Goal: Complete application form

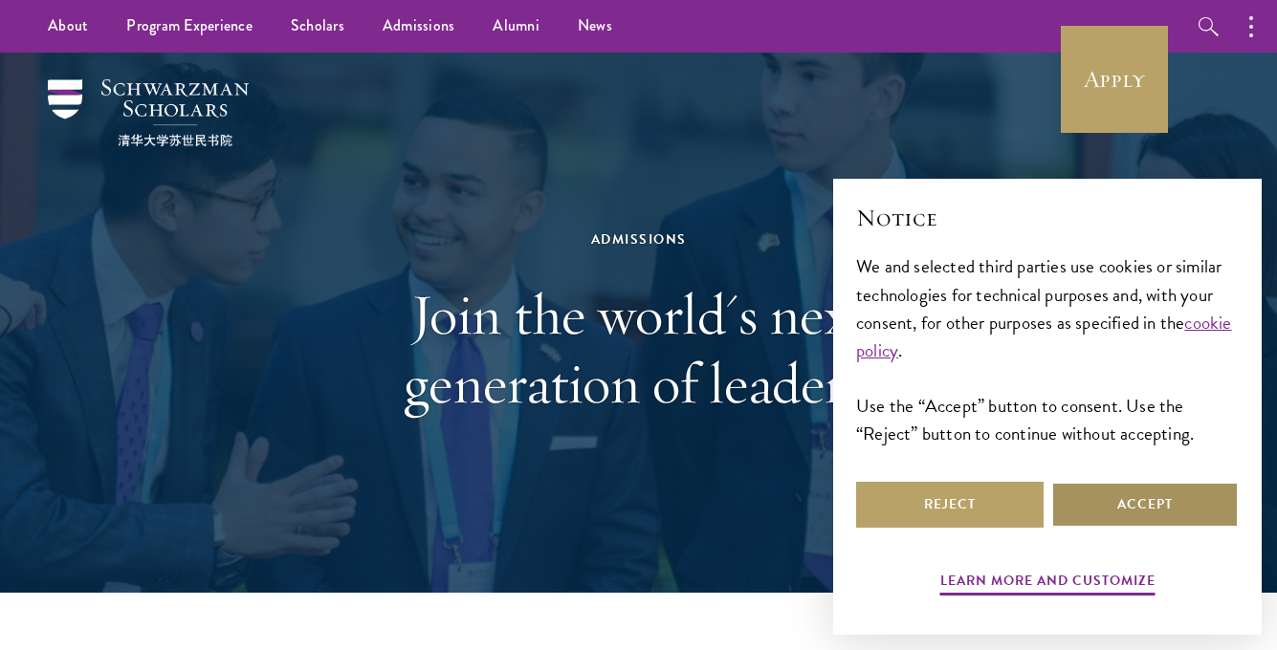
click at [1065, 495] on button "Accept" at bounding box center [1144, 505] width 187 height 46
click at [1069, 494] on div "Admissions Join the world's next generation of leaders." at bounding box center [639, 323] width 1086 height 540
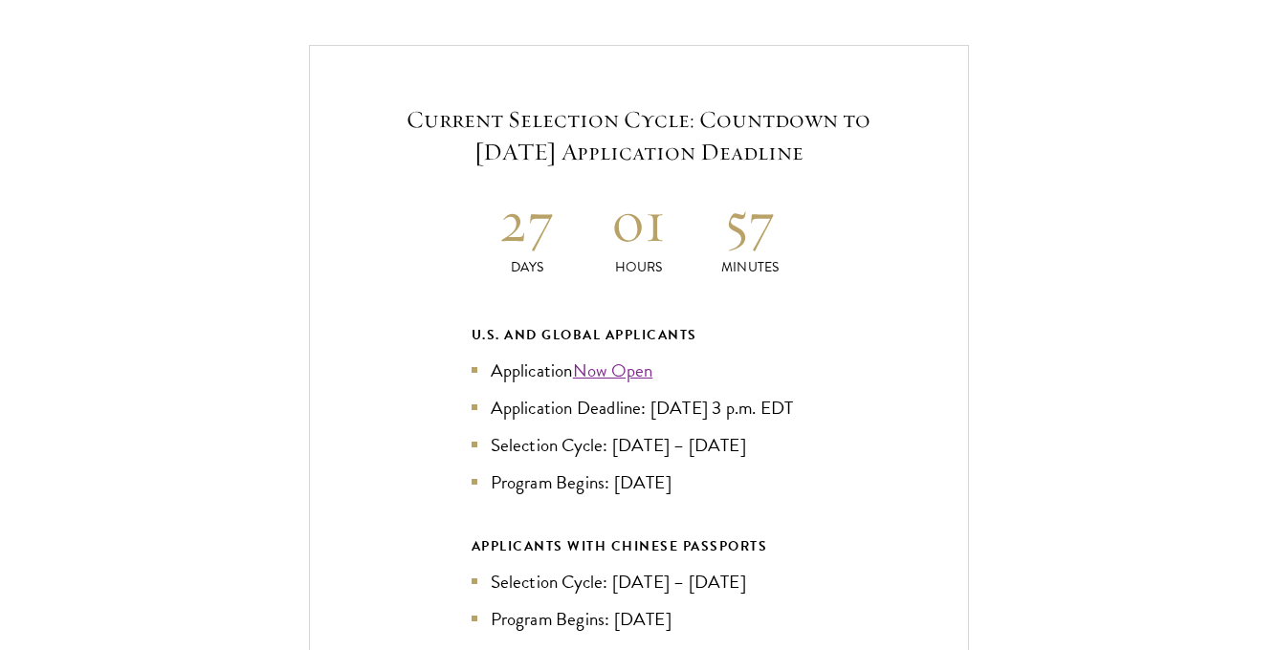
scroll to position [4081, 0]
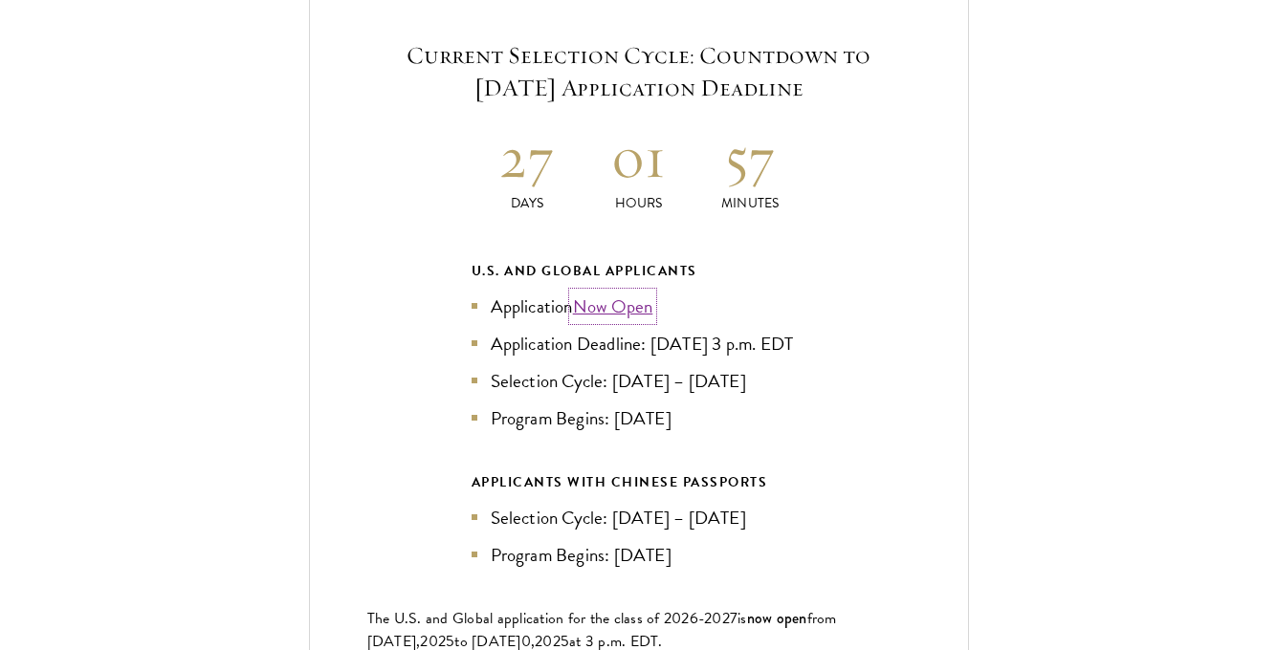
click at [604, 293] on link "Now Open" at bounding box center [613, 307] width 80 height 28
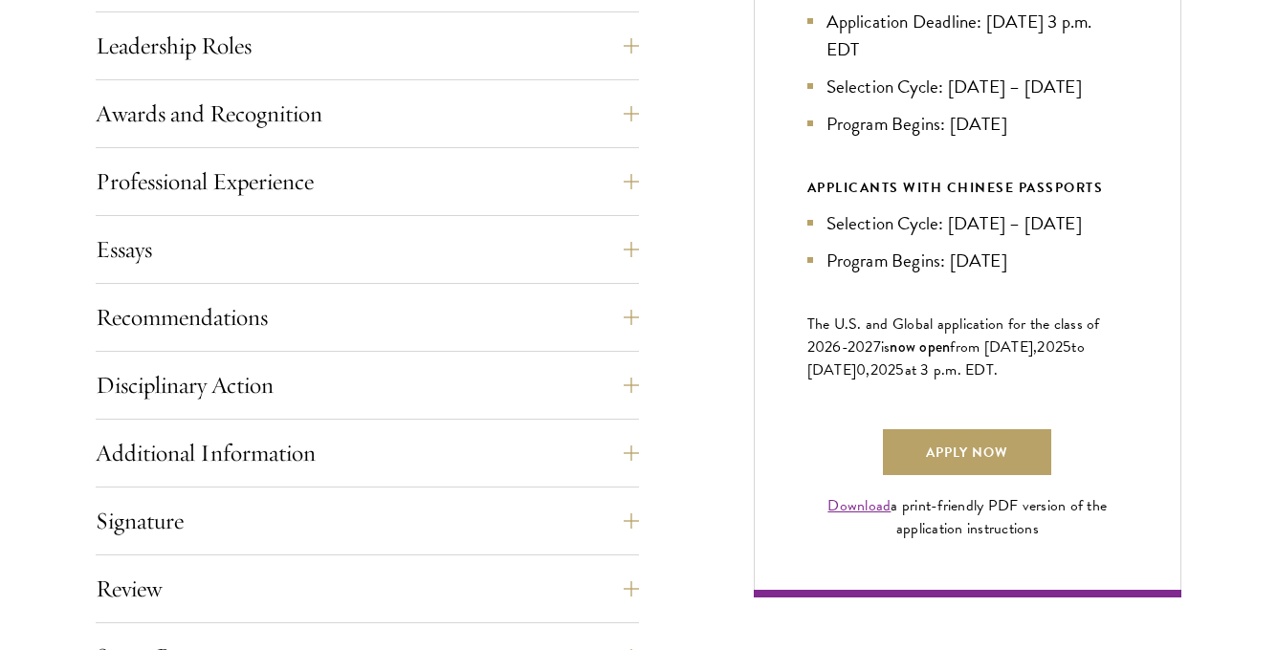
scroll to position [1275, 0]
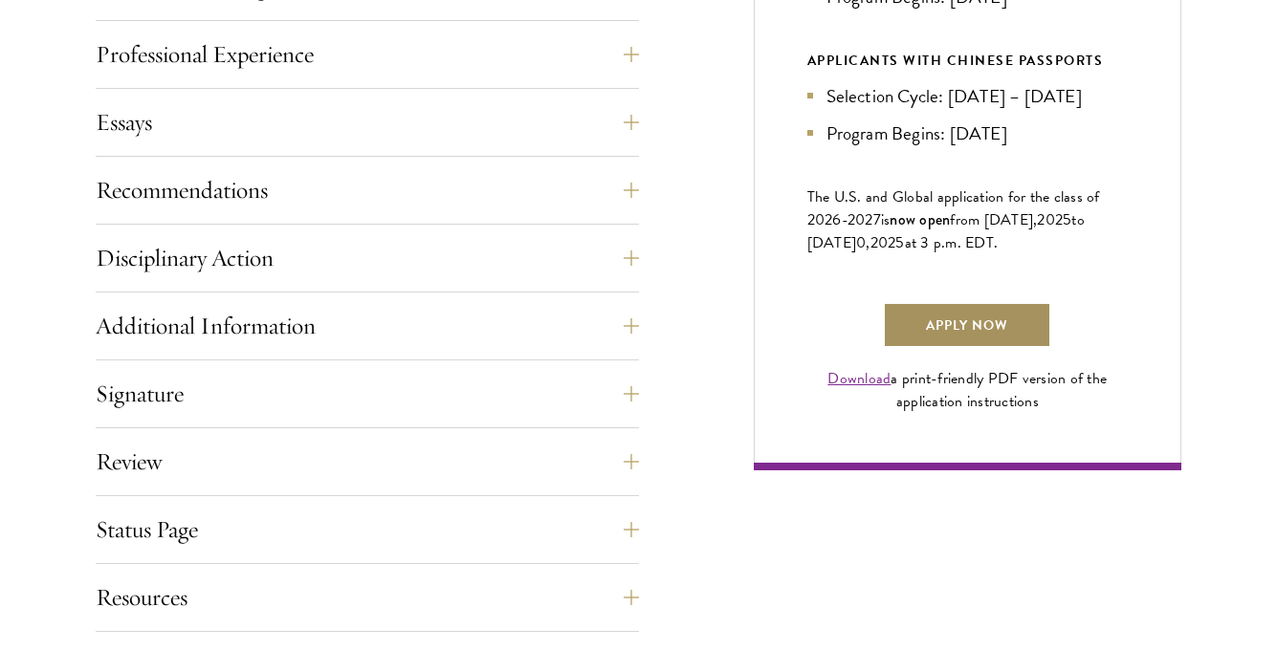
click at [906, 315] on link "Apply Now" at bounding box center [967, 325] width 168 height 46
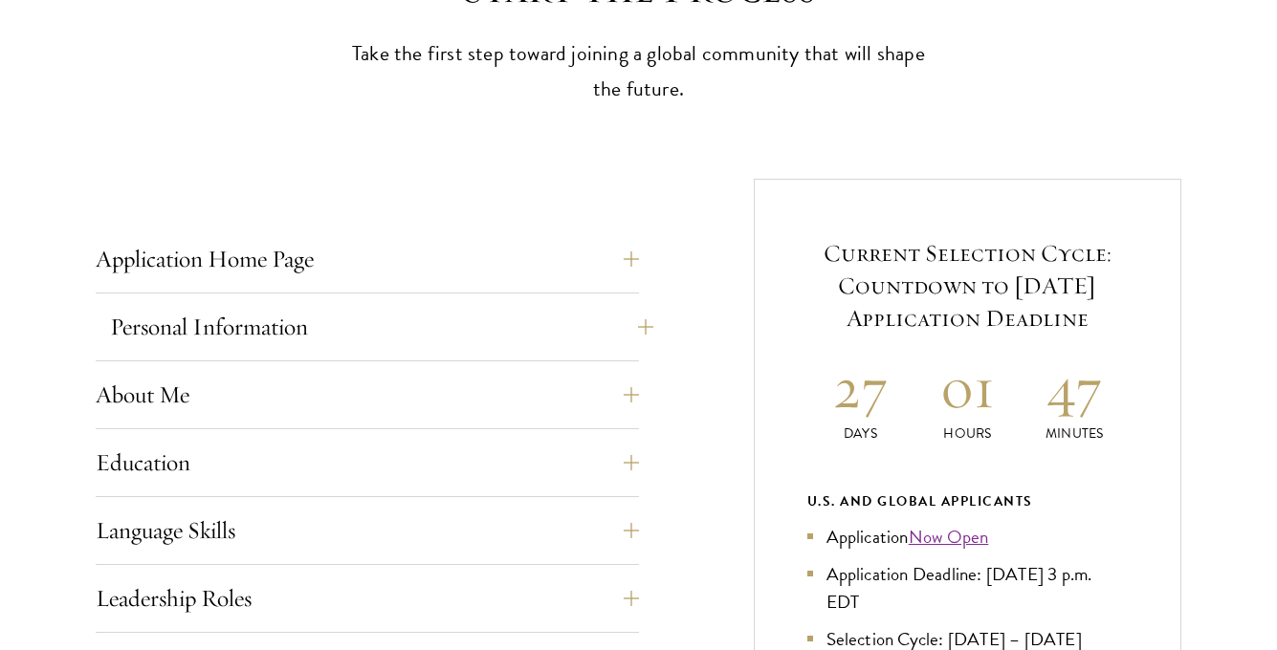
scroll to position [638, 0]
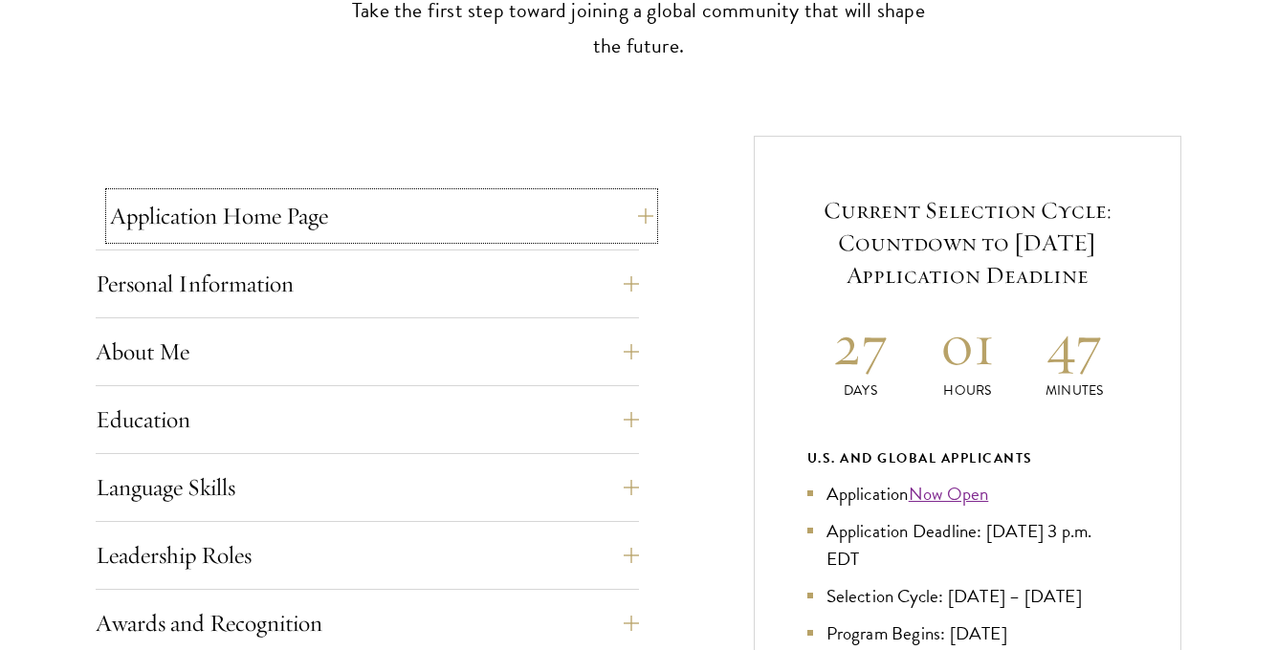
click at [507, 216] on button "Application Home Page" at bounding box center [381, 216] width 543 height 46
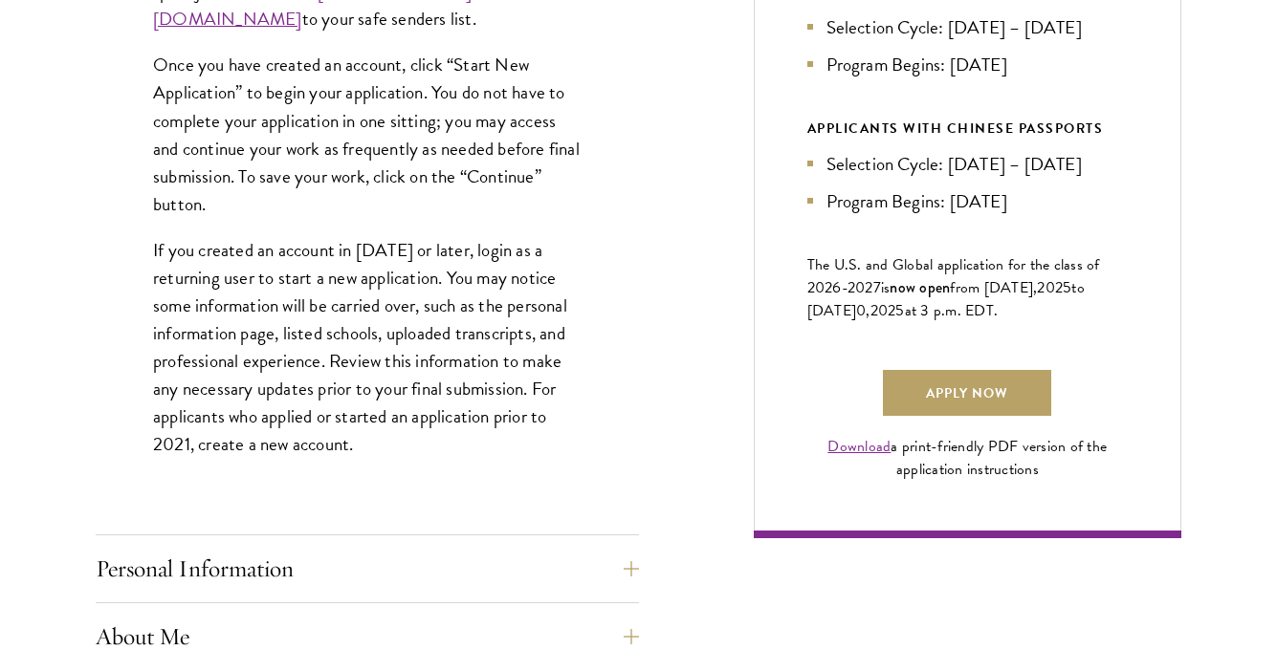
scroll to position [1275, 0]
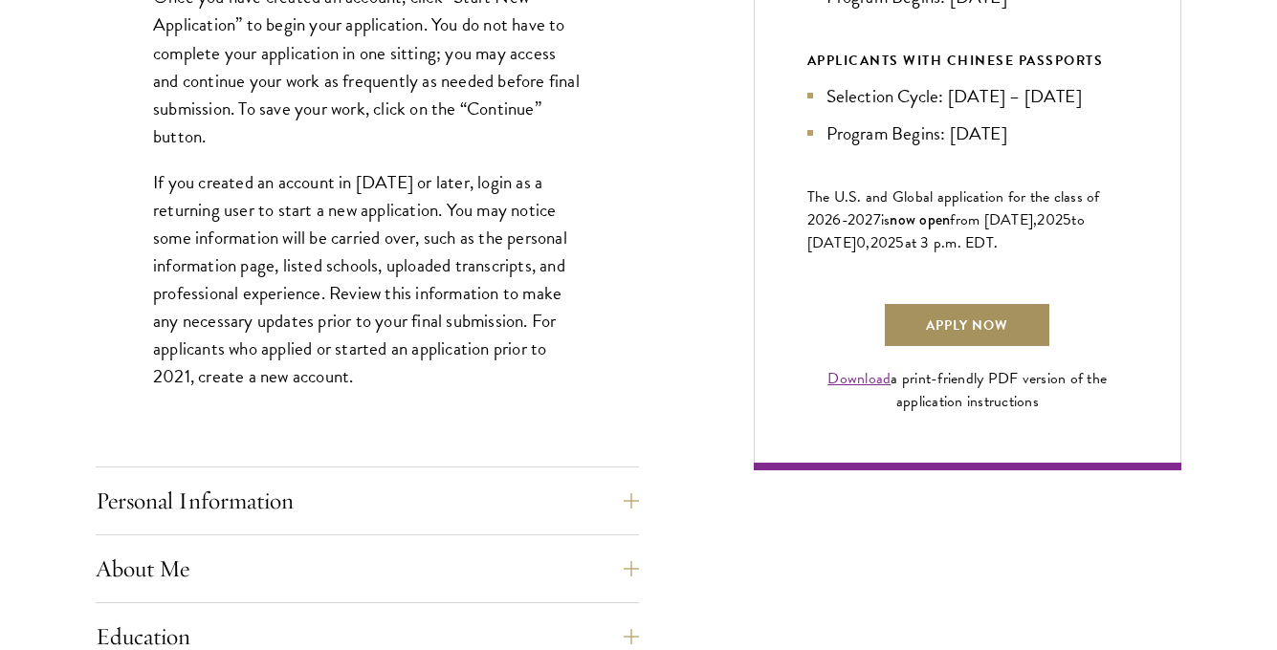
click at [922, 338] on link "Apply Now" at bounding box center [967, 325] width 168 height 46
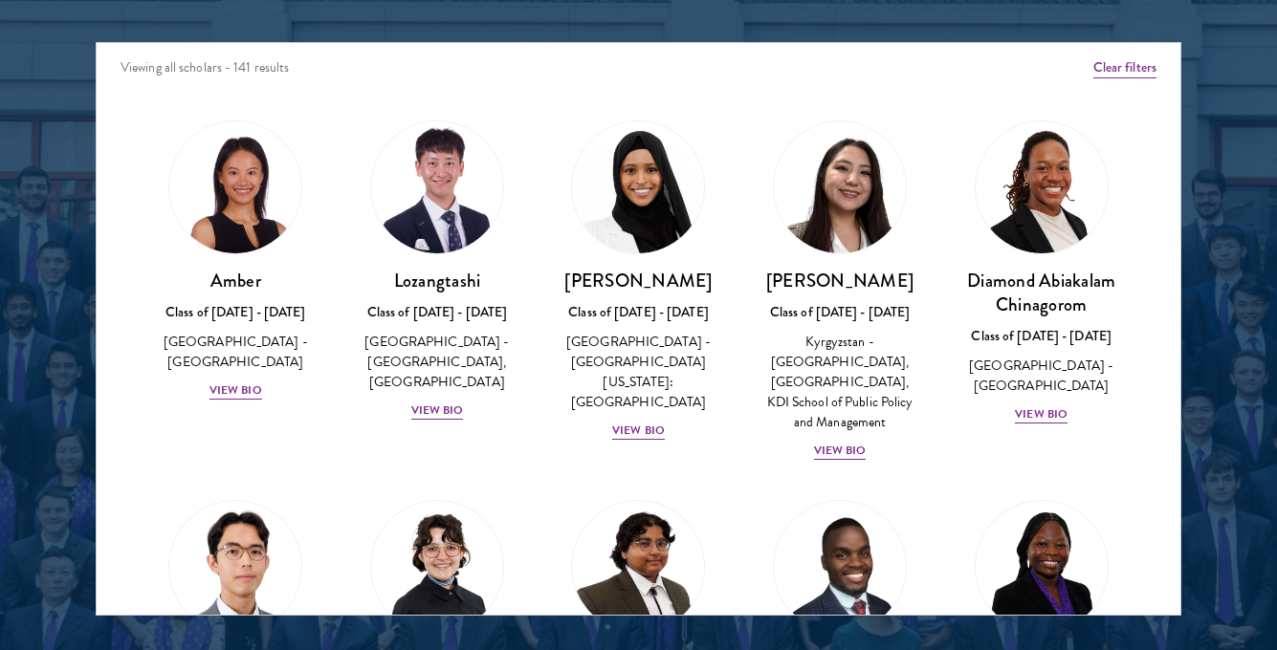
scroll to position [2678, 0]
